Goal: Task Accomplishment & Management: Manage account settings

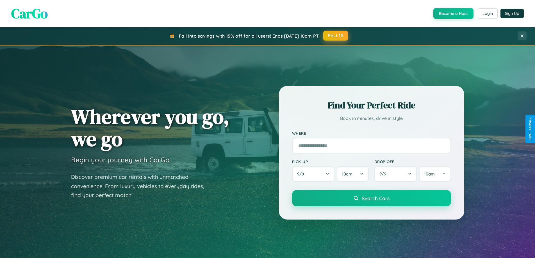
click at [336, 36] on button "FALL15" at bounding box center [335, 36] width 25 height 10
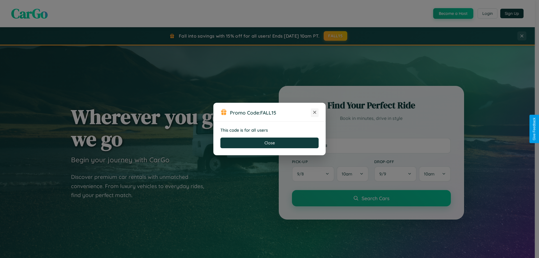
click at [315, 113] on icon at bounding box center [315, 113] width 6 height 6
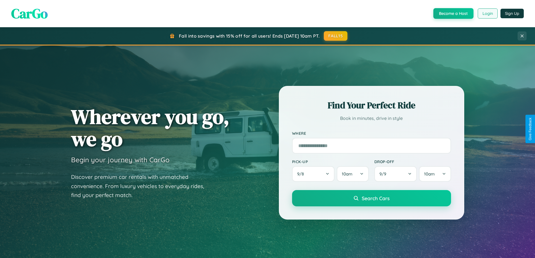
click at [487, 13] on button "Login" at bounding box center [488, 13] width 20 height 10
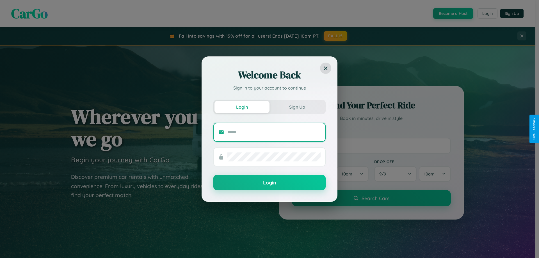
click at [274, 132] on input "text" at bounding box center [273, 132] width 93 height 9
type input "**********"
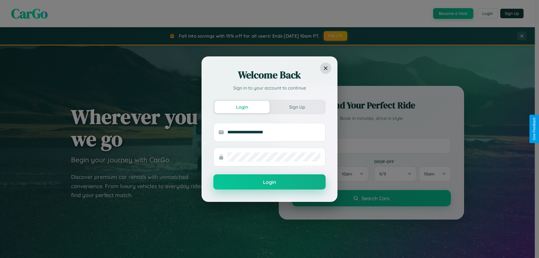
click at [270, 182] on button "Login" at bounding box center [269, 181] width 112 height 15
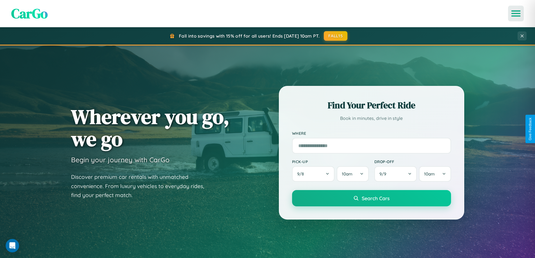
click at [516, 13] on icon "Open menu" at bounding box center [516, 13] width 8 height 5
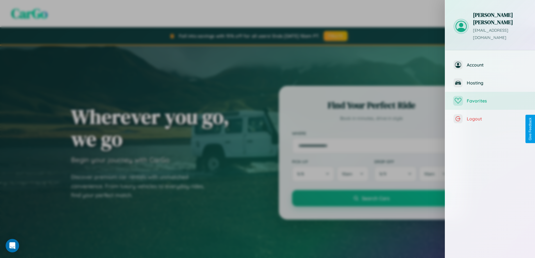
click at [490, 98] on span "Favorites" at bounding box center [497, 101] width 60 height 6
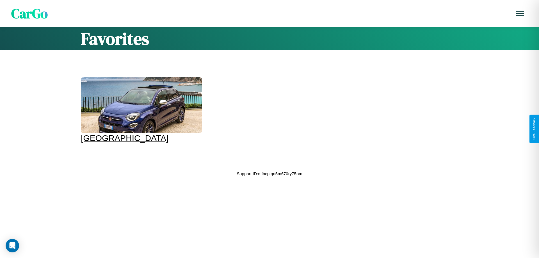
click at [141, 110] on div at bounding box center [141, 105] width 121 height 56
